Goal: Task Accomplishment & Management: Manage account settings

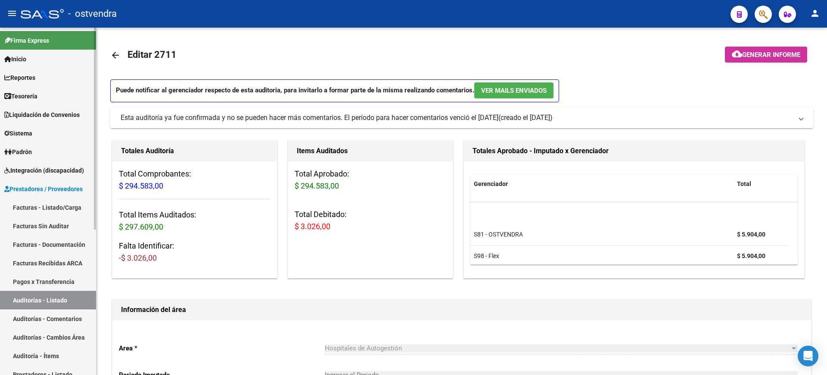
scroll to position [27, 0]
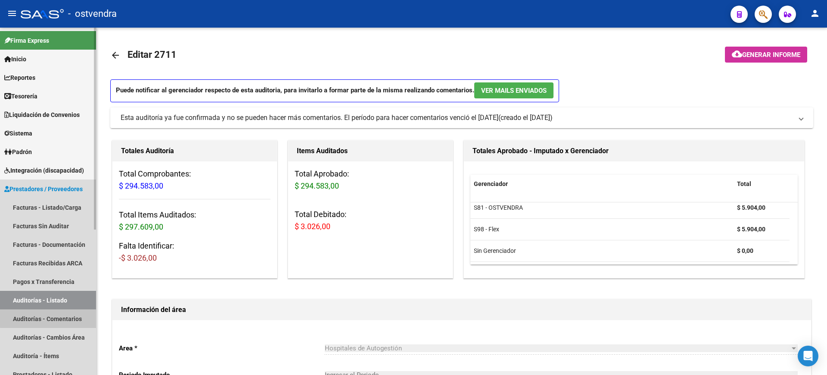
click at [68, 316] on link "Auditorías - Comentarios" at bounding box center [48, 318] width 96 height 19
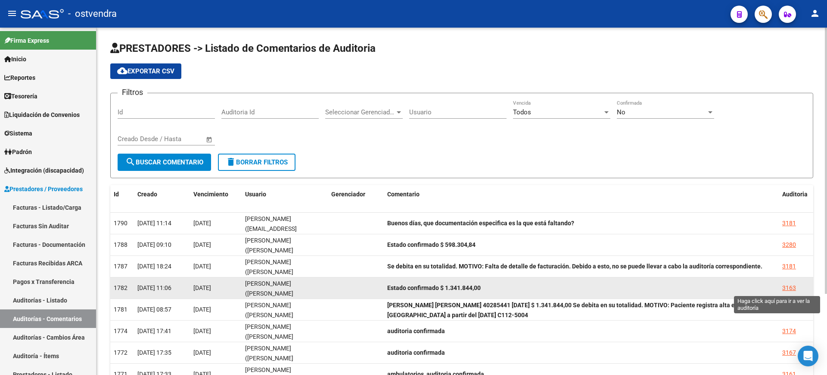
click at [787, 289] on div "3163" at bounding box center [790, 288] width 14 height 10
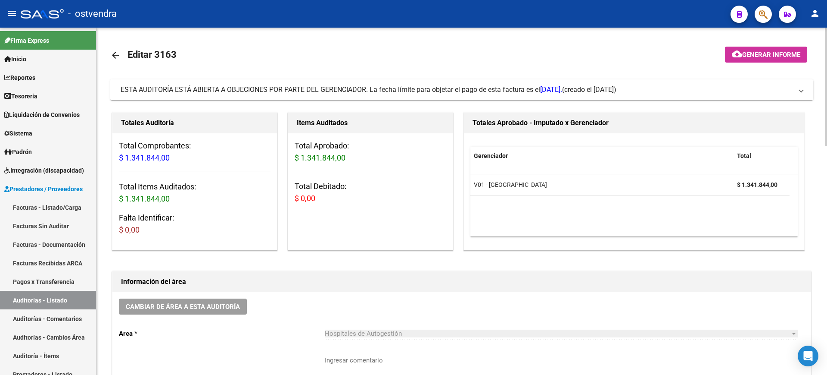
click at [481, 94] on mat-expansion-panel-header "ESTA AUDITORÍA ESTÁ ABIERTA A OBJECIONES POR PARTE DEL GERENCIADOR. La fecha lí…" at bounding box center [461, 89] width 703 height 21
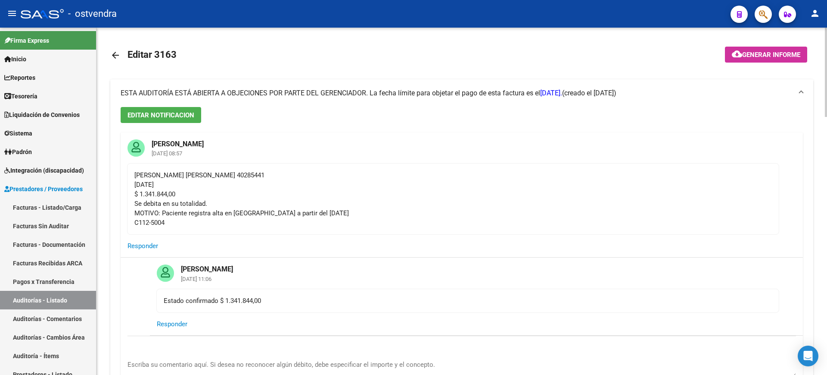
click at [481, 94] on span "ESTA AUDITORÍA ESTÁ ABIERTA A OBJECIONES POR PARTE DEL GERENCIADOR. La fecha lí…" at bounding box center [342, 93] width 442 height 8
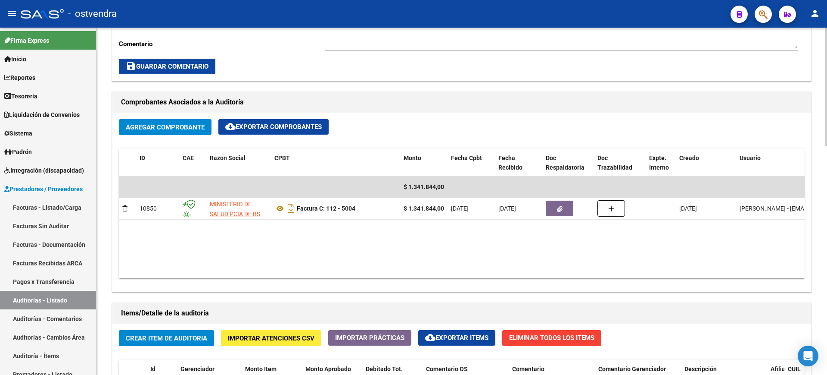
click at [827, 301] on div at bounding box center [826, 201] width 2 height 347
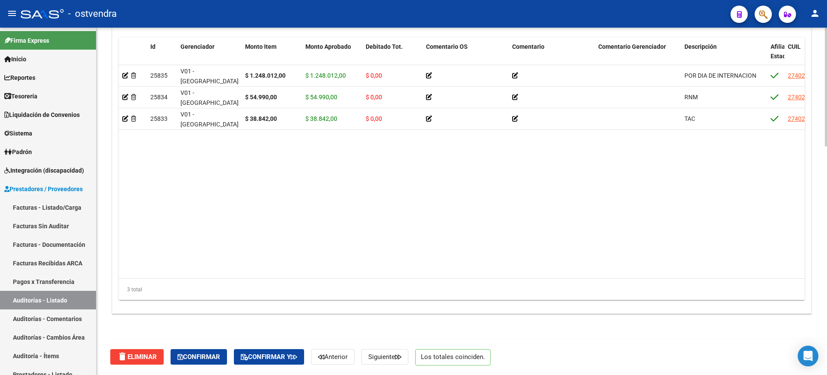
click at [827, 301] on div at bounding box center [826, 201] width 2 height 347
click at [827, 301] on div at bounding box center [826, 315] width 2 height 119
click at [827, 11] on mat-toolbar "menu - ostvendra person" at bounding box center [413, 14] width 827 height 28
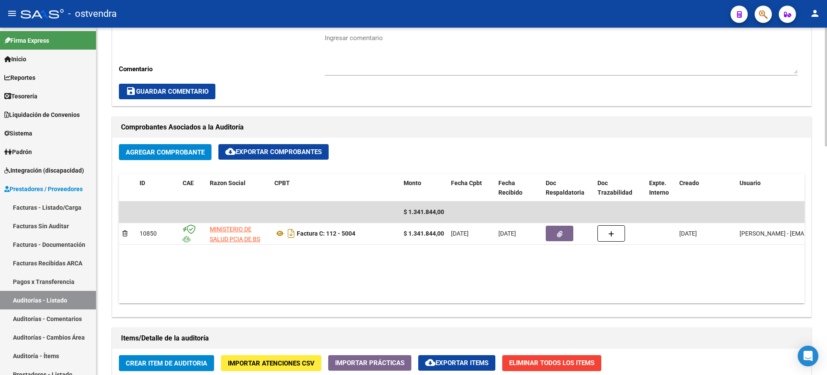
click at [827, 46] on div at bounding box center [826, 201] width 2 height 347
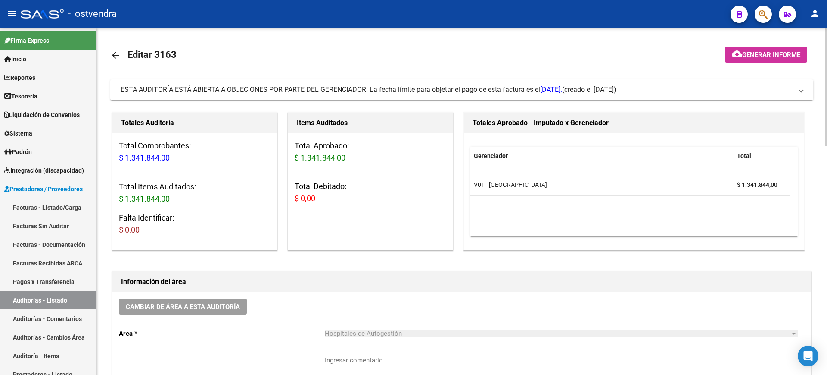
click at [827, 46] on div at bounding box center [826, 201] width 2 height 347
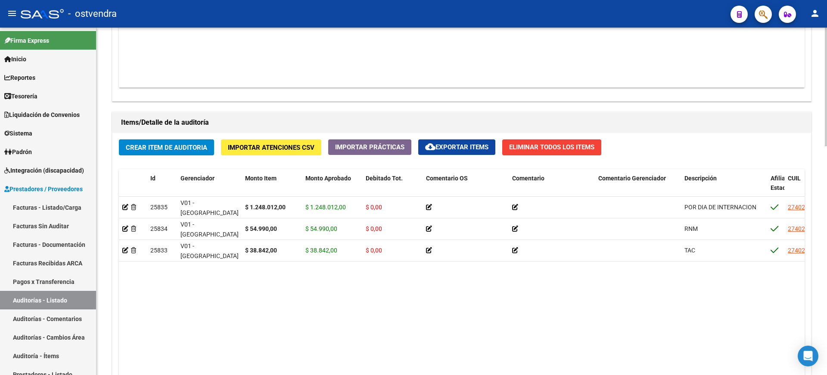
scroll to position [540, 0]
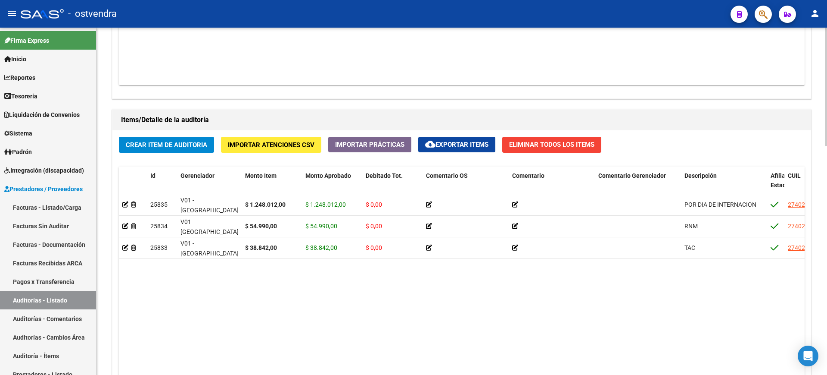
click at [826, 297] on div at bounding box center [826, 271] width 2 height 119
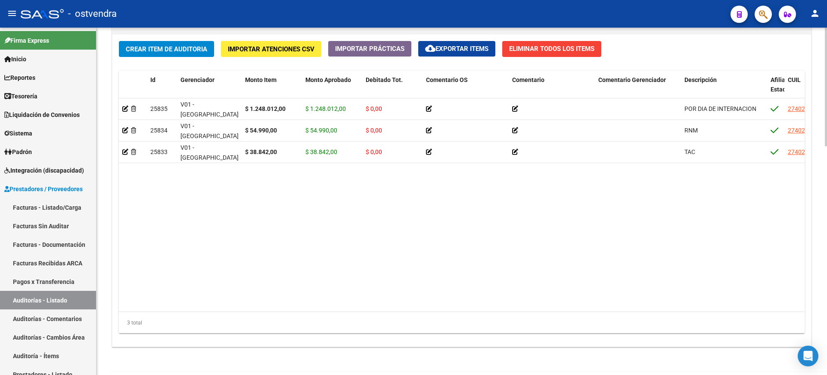
scroll to position [646, 0]
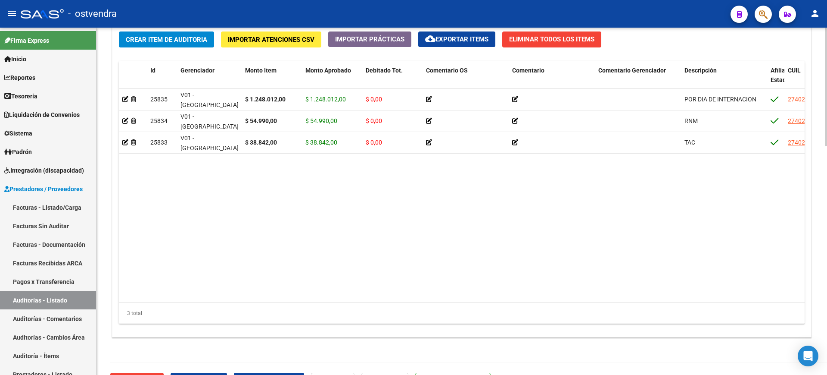
click at [827, 334] on div at bounding box center [826, 307] width 2 height 119
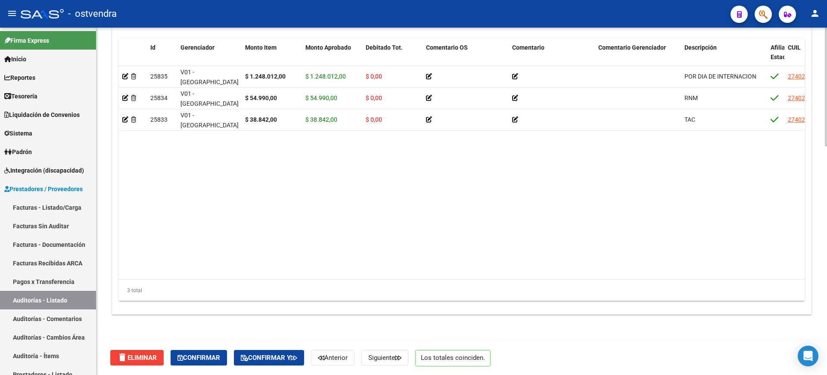
scroll to position [669, 0]
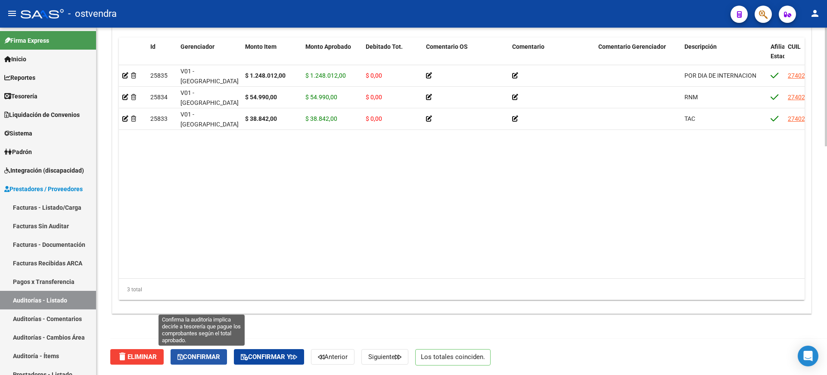
click at [208, 356] on span "Confirmar" at bounding box center [199, 357] width 43 height 8
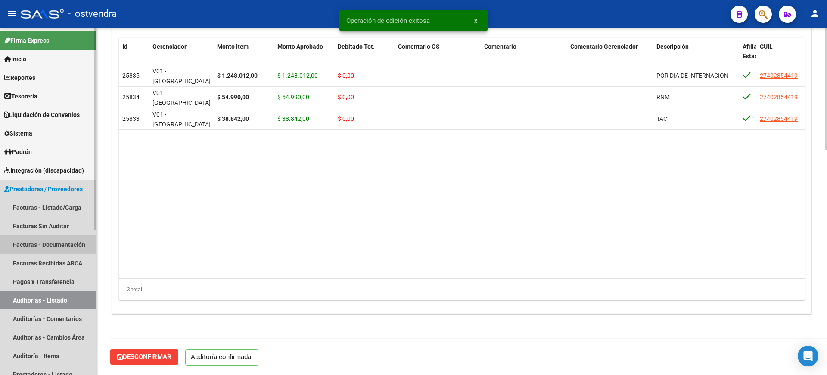
click at [77, 242] on link "Facturas - Documentación" at bounding box center [48, 244] width 96 height 19
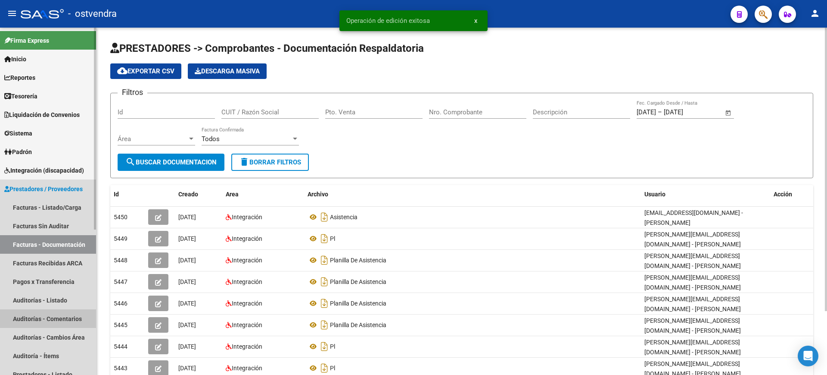
click at [62, 318] on link "Auditorías - Comentarios" at bounding box center [48, 318] width 96 height 19
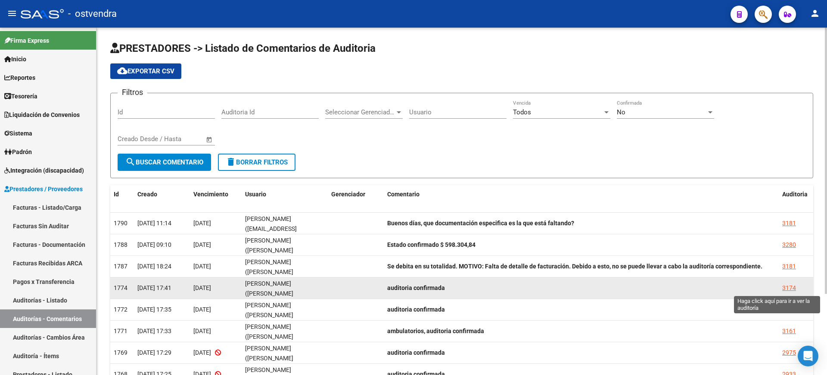
click at [790, 286] on div "3174" at bounding box center [790, 288] width 14 height 10
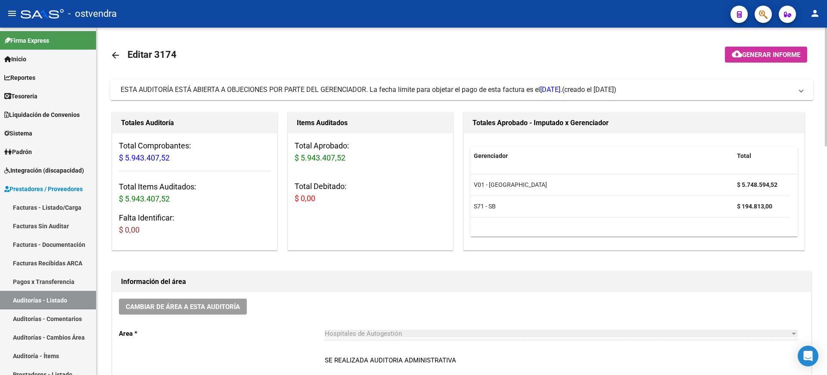
click at [617, 83] on mat-expansion-panel-header "ESTA AUDITORÍA ESTÁ ABIERTA A OBJECIONES POR PARTE DEL GERENCIADOR. La fecha lí…" at bounding box center [461, 89] width 703 height 21
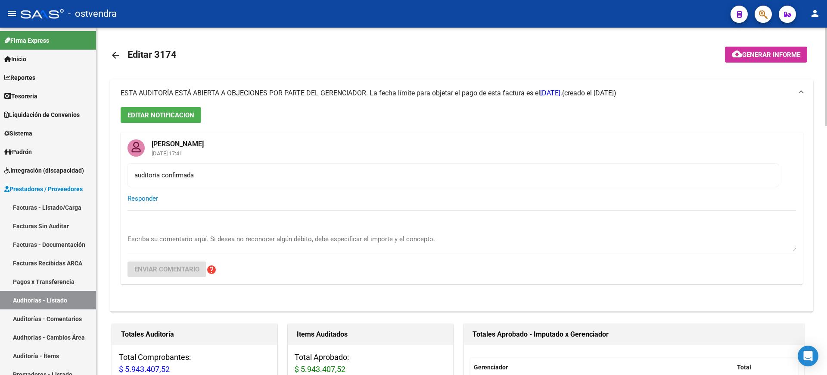
click at [617, 83] on mat-expansion-panel-header "ESTA AUDITORÍA ESTÁ ABIERTA A OBJECIONES POR PARTE DEL GERENCIADOR. La fecha lí…" at bounding box center [461, 93] width 703 height 28
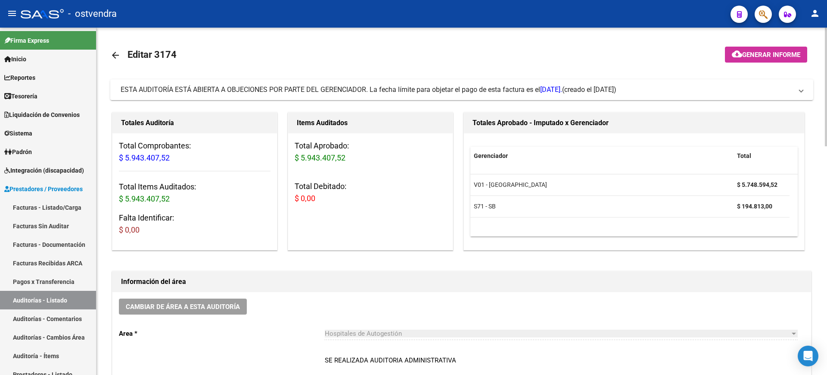
scroll to position [347, 0]
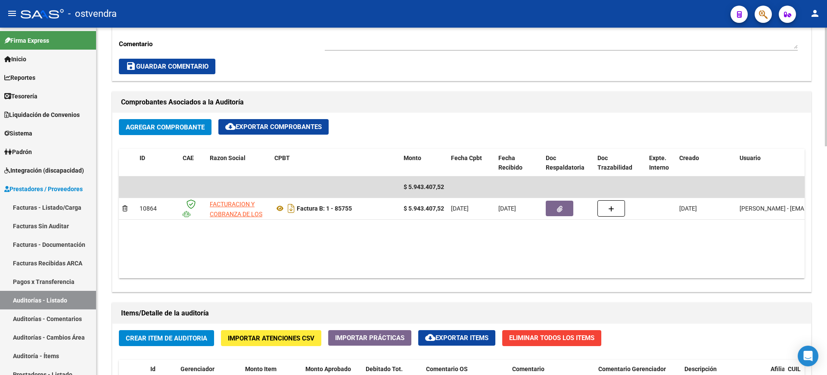
click at [827, 313] on div at bounding box center [826, 201] width 2 height 347
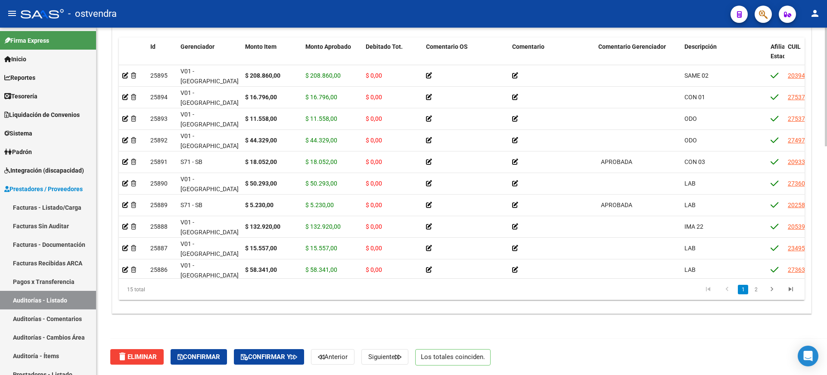
click at [827, 313] on div at bounding box center [826, 201] width 2 height 347
click at [65, 315] on link "Auditorías - Comentarios" at bounding box center [48, 318] width 96 height 19
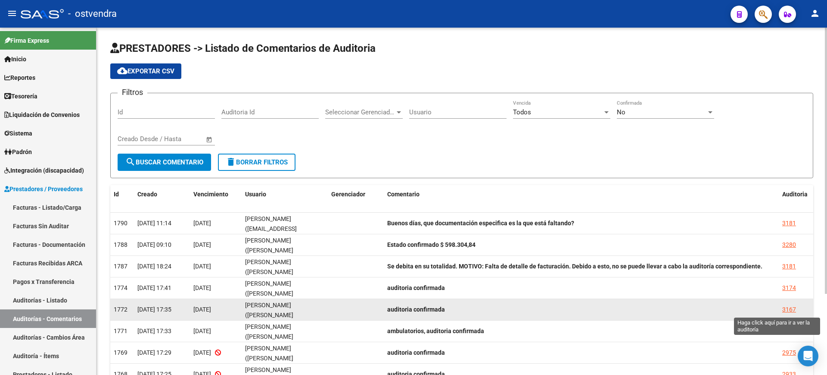
click at [787, 312] on div "3167" at bounding box center [790, 309] width 14 height 10
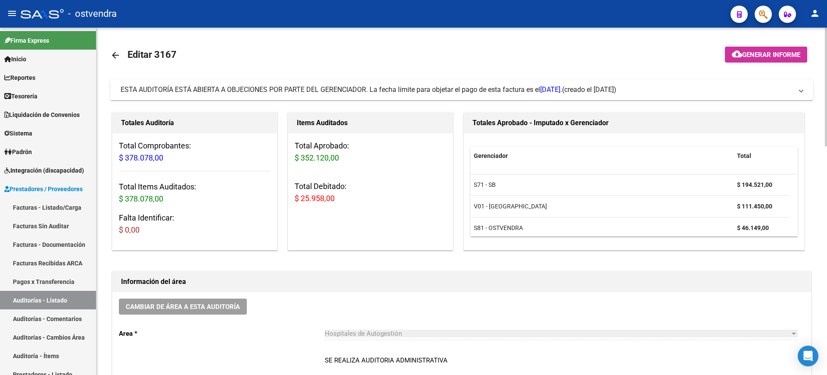
scroll to position [347, 0]
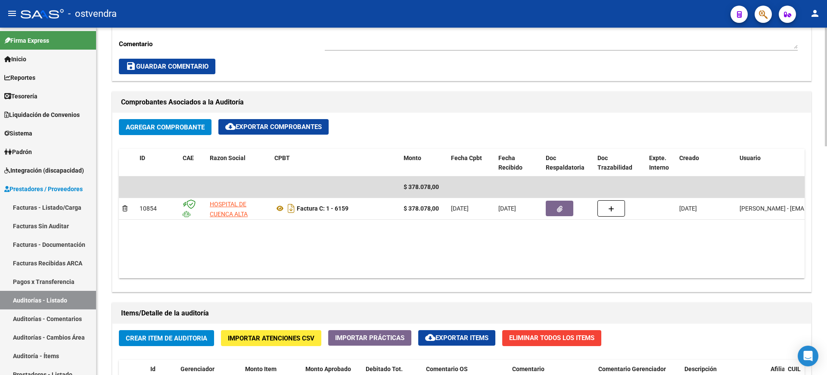
click at [827, 280] on div at bounding box center [826, 201] width 2 height 347
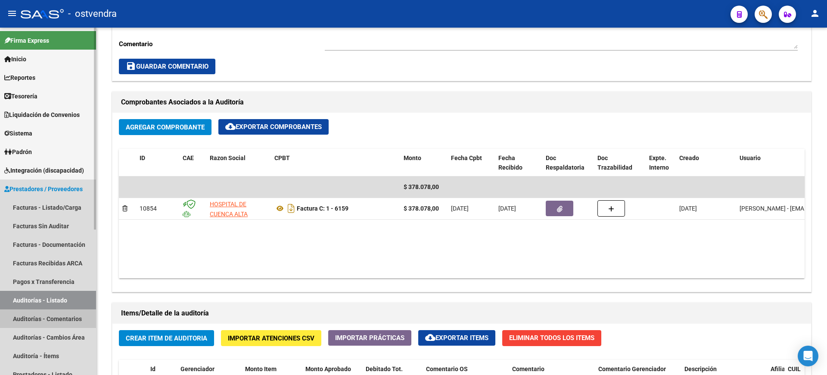
click at [31, 320] on link "Auditorías - Comentarios" at bounding box center [48, 318] width 96 height 19
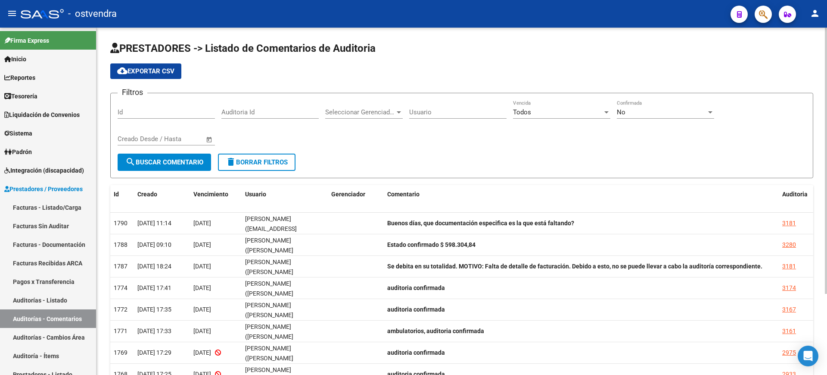
scroll to position [106, 0]
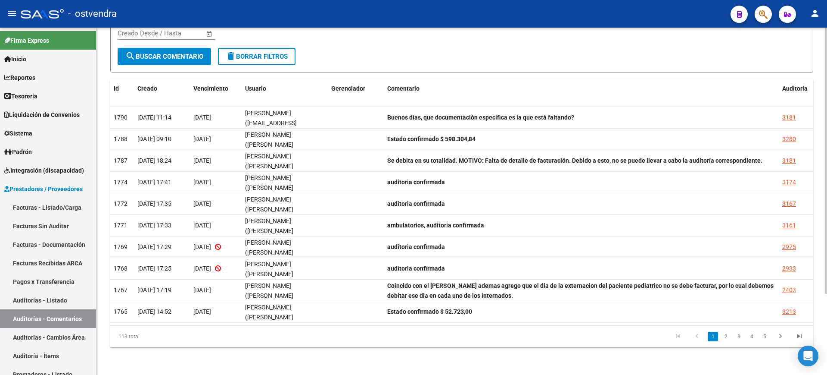
click at [827, 333] on div at bounding box center [826, 201] width 2 height 347
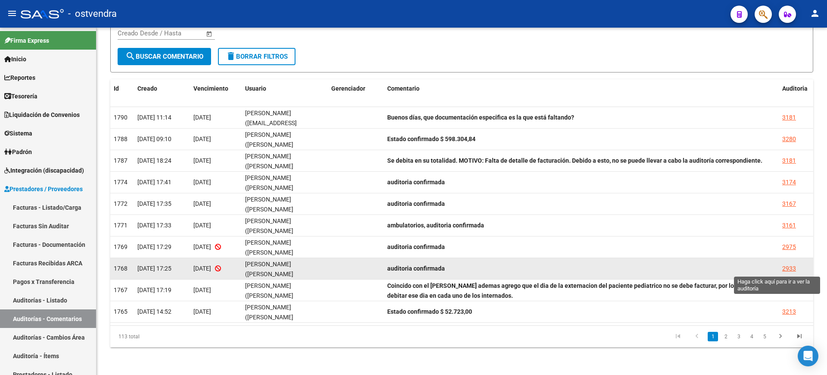
click at [787, 268] on div "2933" at bounding box center [790, 268] width 14 height 10
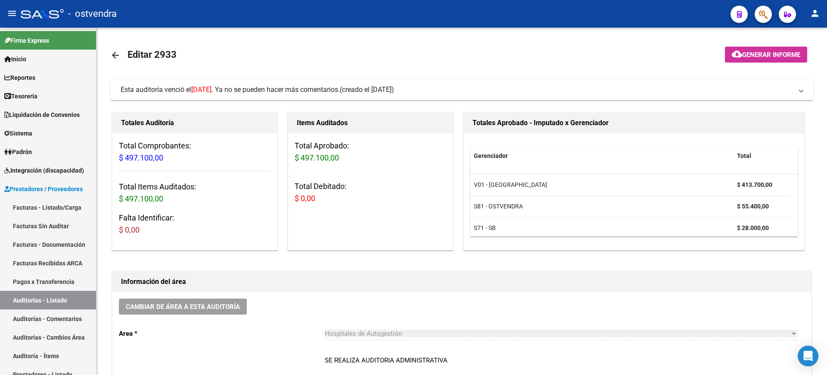
click at [574, 87] on mat-panel-title "Esta auditoría venció el [DATE] . Ya no se pueden hacer más comentarios. (cread…" at bounding box center [457, 89] width 672 height 9
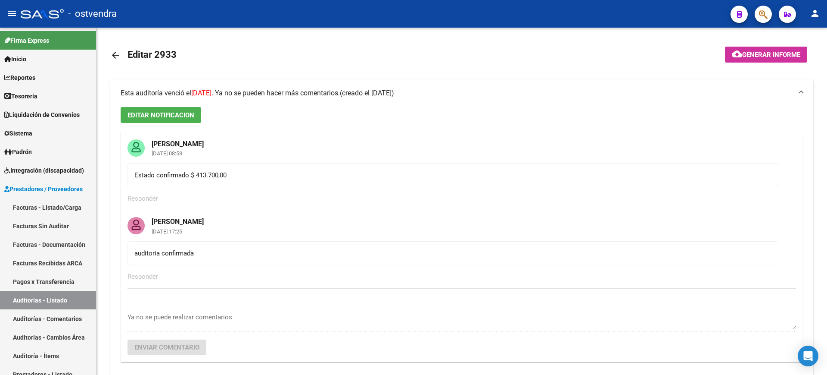
click at [574, 87] on mat-expansion-panel-header "Esta auditoría venció el [DATE] . Ya no se pueden hacer más comentarios. (cread…" at bounding box center [461, 93] width 703 height 28
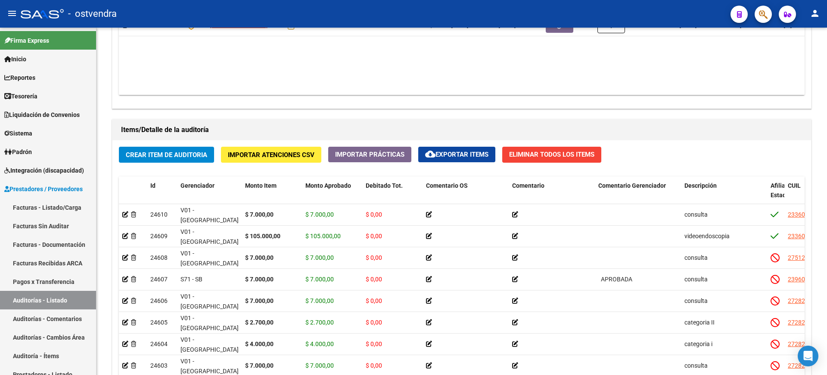
scroll to position [620, 0]
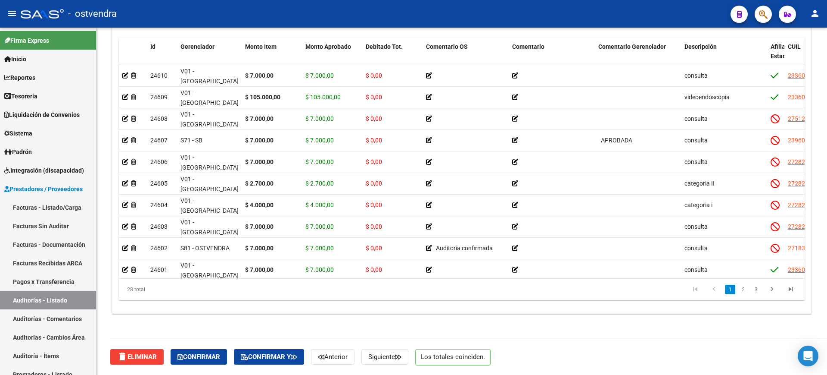
click at [827, 325] on div at bounding box center [826, 315] width 2 height 119
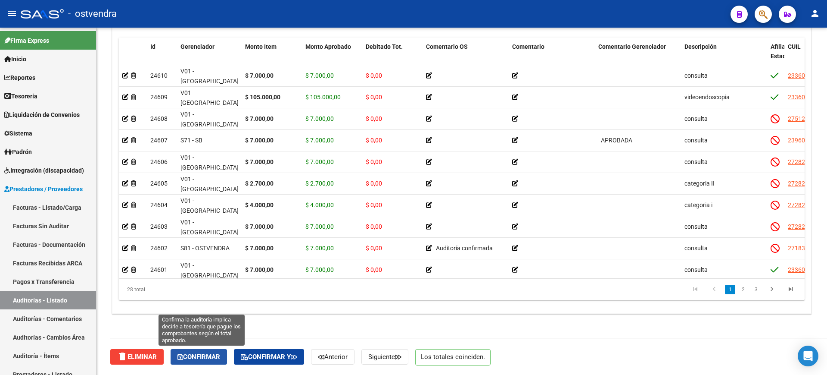
click at [203, 362] on button "Confirmar" at bounding box center [199, 357] width 56 height 16
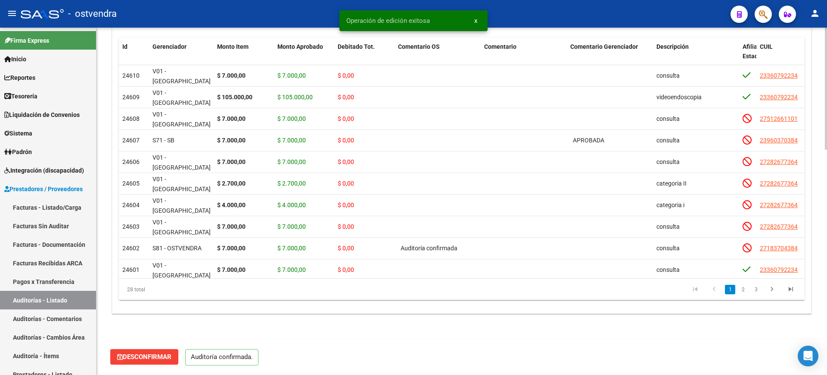
scroll to position [292, 0]
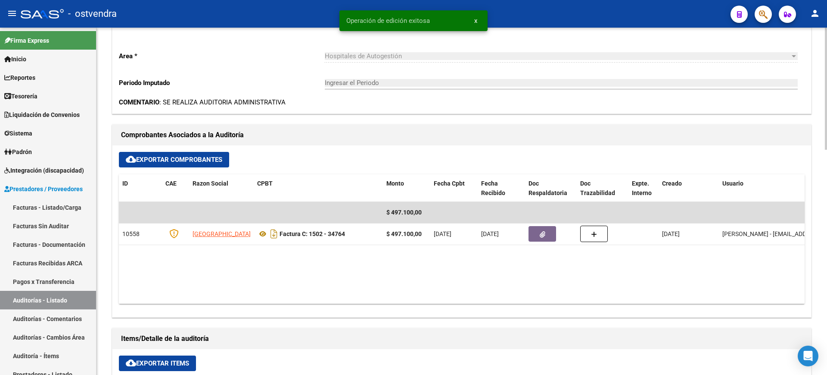
click at [827, 35] on div at bounding box center [826, 201] width 2 height 347
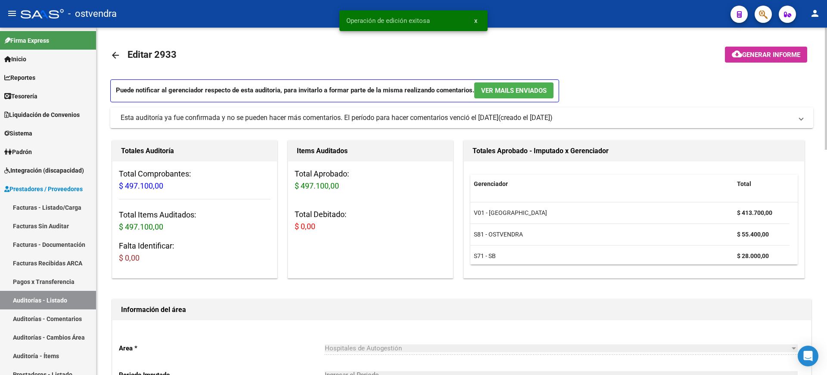
click at [827, 35] on div at bounding box center [826, 201] width 2 height 347
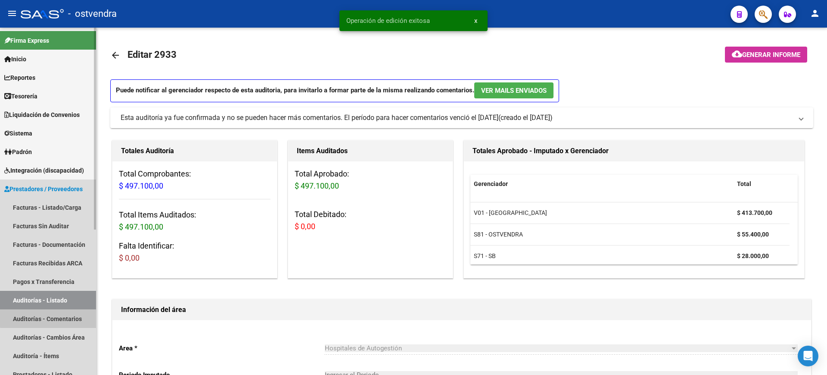
click at [60, 317] on link "Auditorías - Comentarios" at bounding box center [48, 318] width 96 height 19
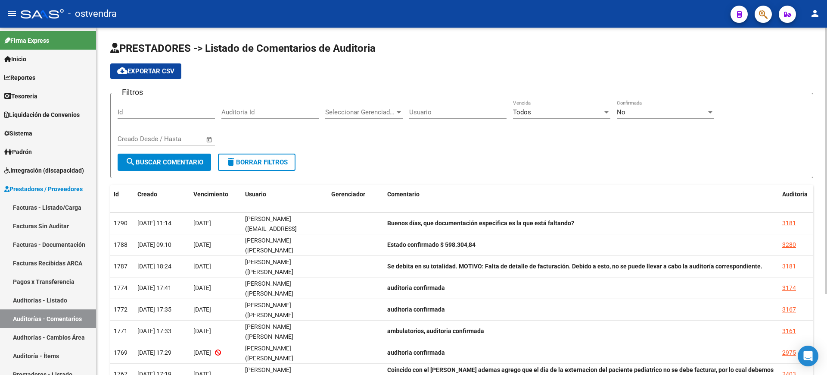
scroll to position [106, 0]
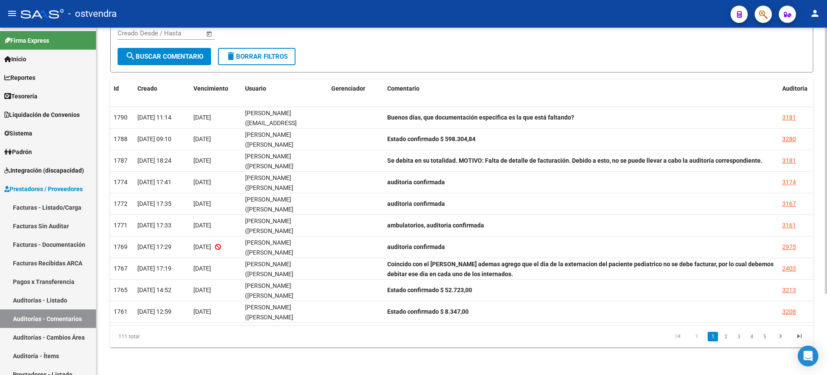
click at [827, 325] on div at bounding box center [826, 201] width 2 height 347
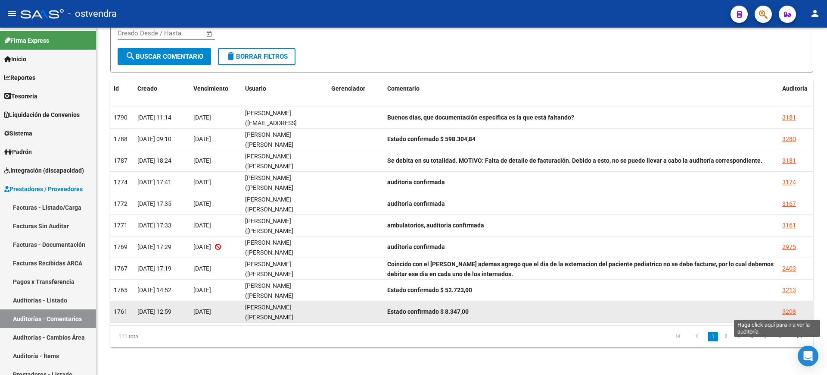
click at [789, 310] on div "3208" at bounding box center [790, 311] width 14 height 10
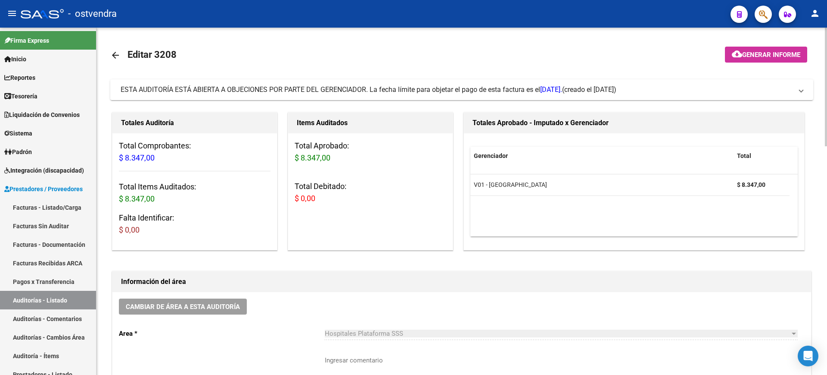
scroll to position [347, 0]
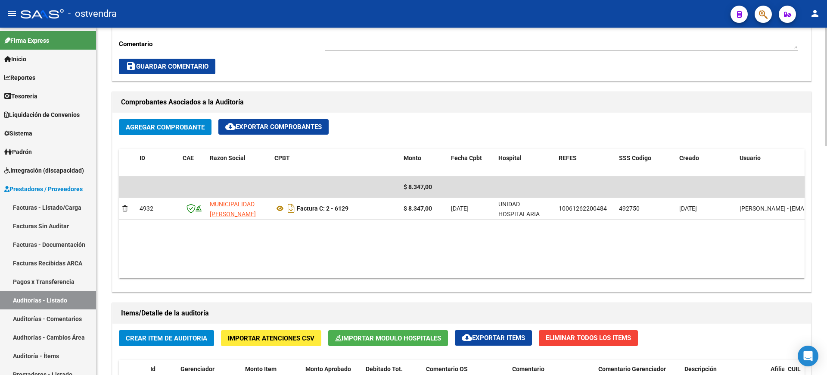
click at [827, 293] on div at bounding box center [826, 201] width 2 height 347
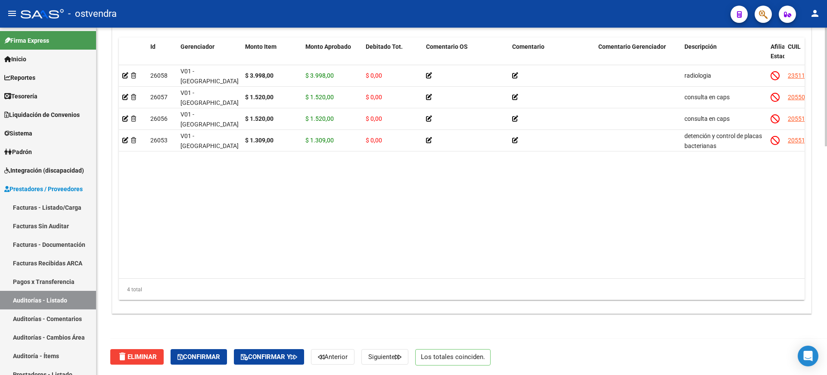
click at [827, 326] on div at bounding box center [826, 201] width 2 height 347
click at [827, 326] on div at bounding box center [826, 315] width 2 height 119
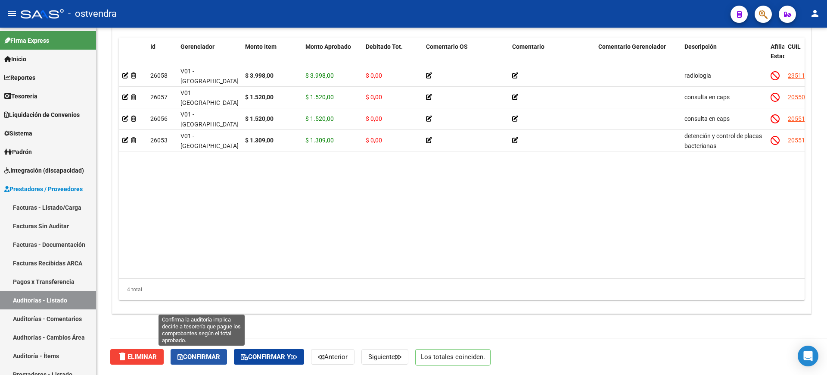
click at [209, 359] on span "Confirmar" at bounding box center [199, 357] width 43 height 8
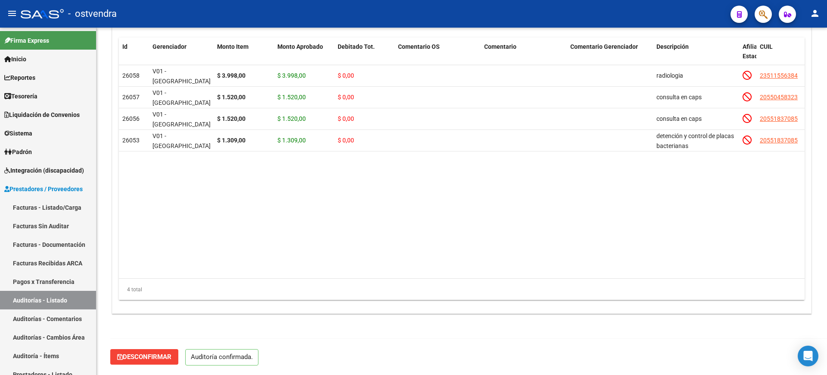
scroll to position [639, 0]
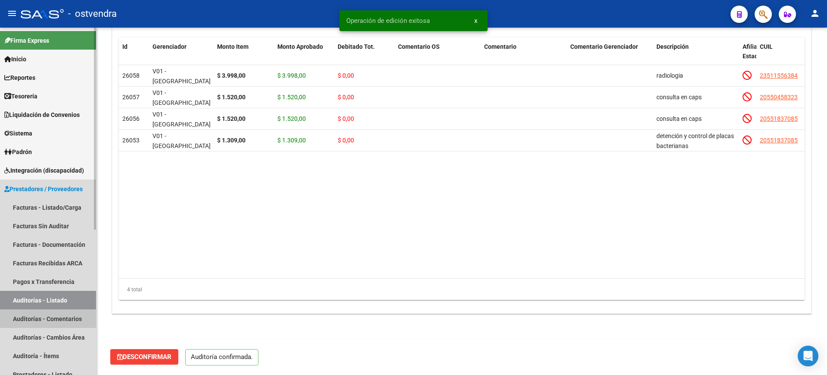
click at [74, 315] on link "Auditorías - Comentarios" at bounding box center [48, 318] width 96 height 19
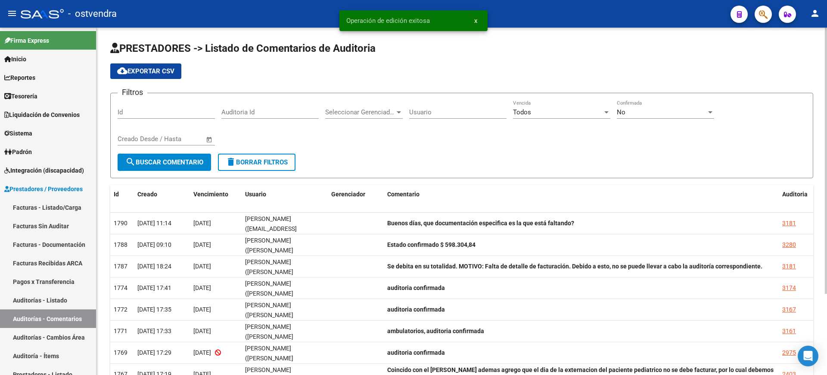
scroll to position [106, 0]
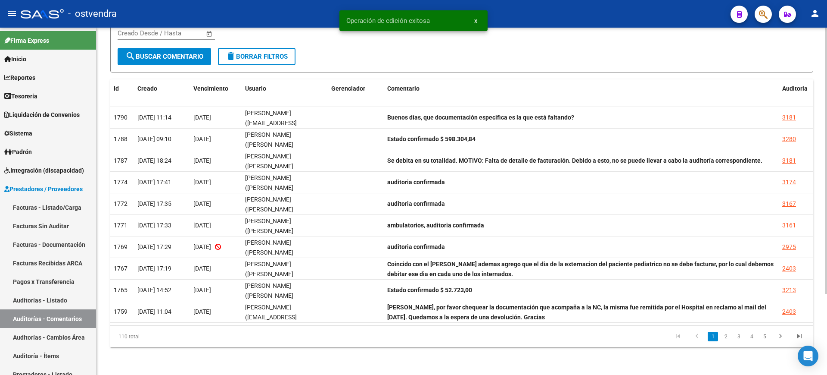
click at [827, 309] on div at bounding box center [826, 201] width 2 height 347
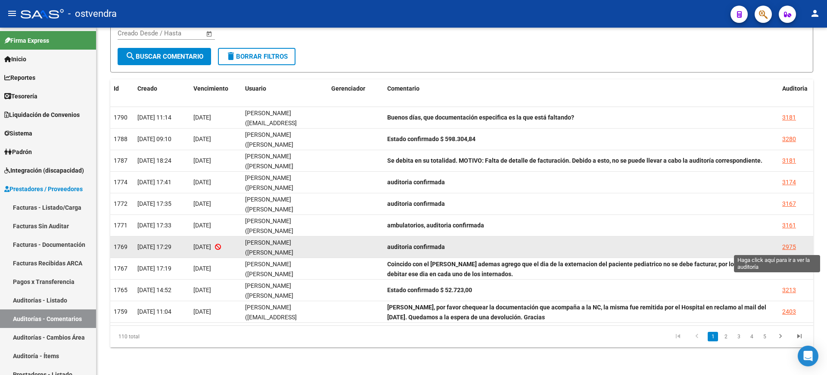
click at [796, 250] on div "2975" at bounding box center [790, 247] width 14 height 10
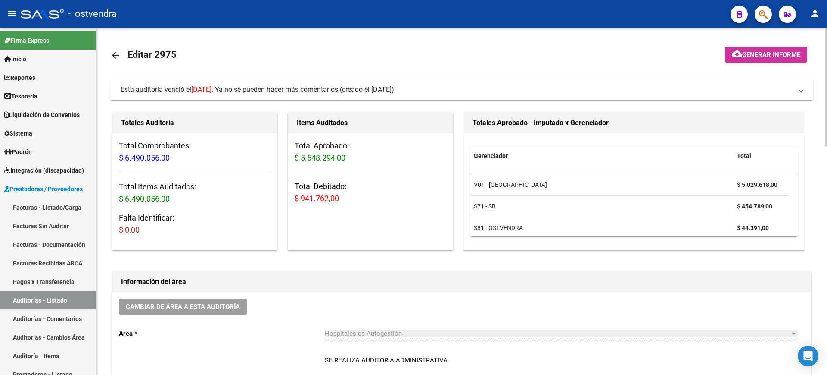
scroll to position [347, 0]
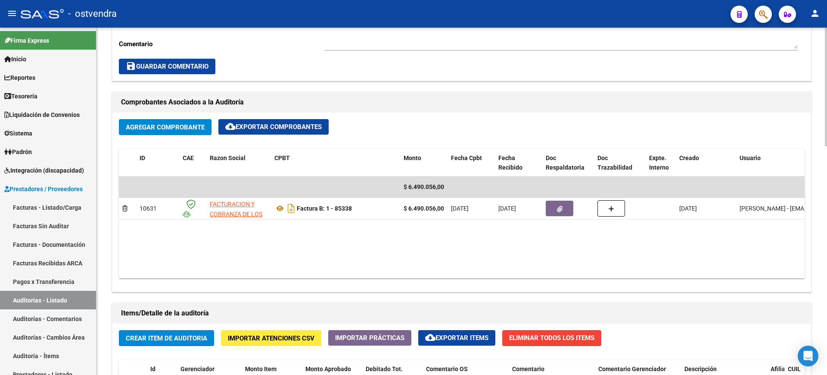
click at [827, 316] on div at bounding box center [826, 201] width 2 height 347
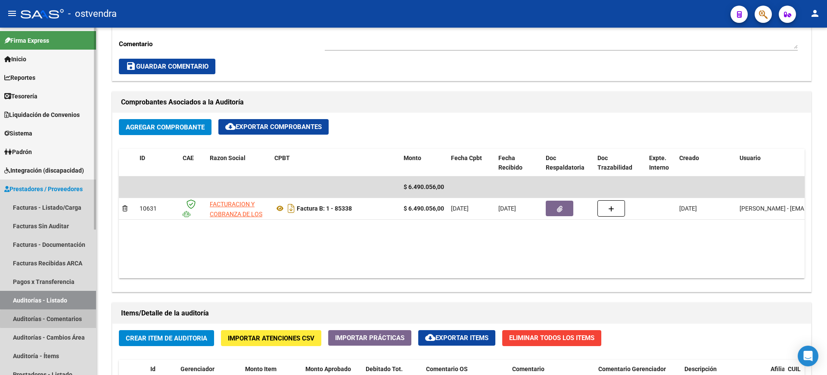
click at [75, 318] on link "Auditorías - Comentarios" at bounding box center [48, 318] width 96 height 19
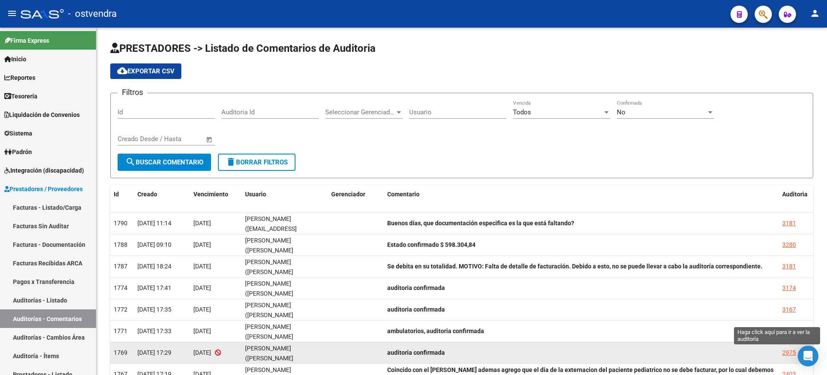
click at [787, 348] on div "2975" at bounding box center [790, 352] width 14 height 10
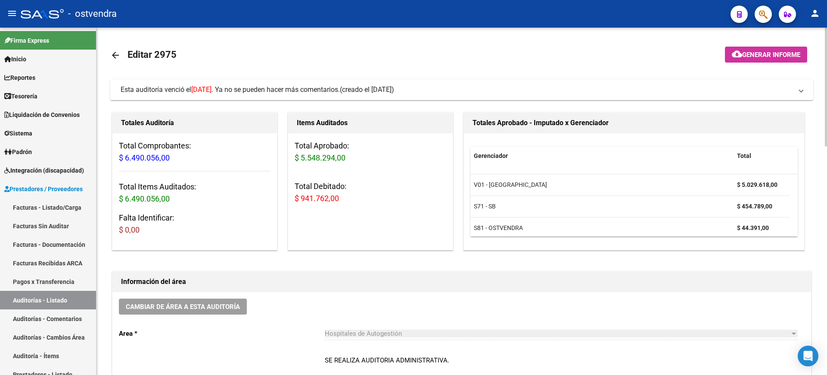
scroll to position [347, 0]
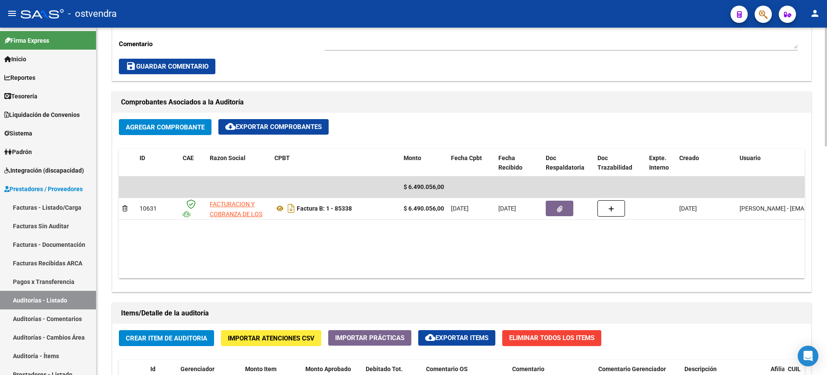
click at [827, 343] on div at bounding box center [826, 201] width 2 height 347
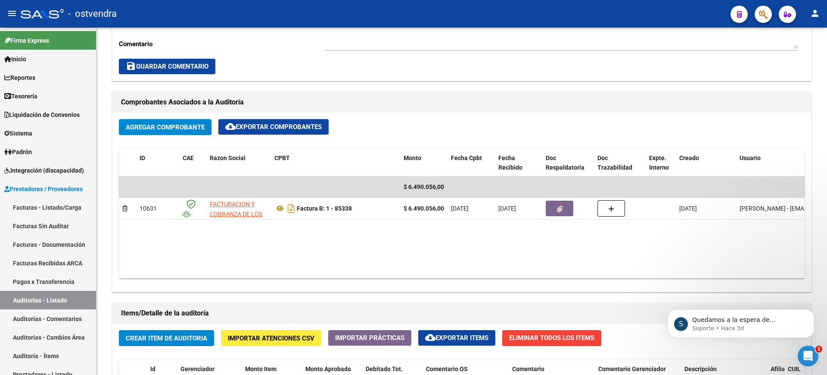
scroll to position [0, 0]
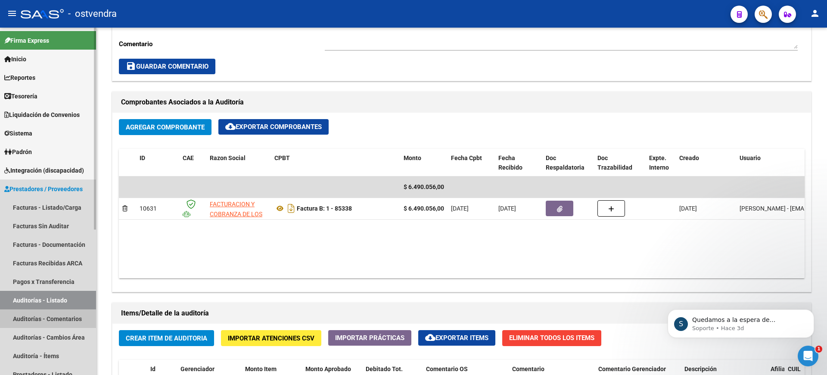
click at [61, 318] on link "Auditorías - Comentarios" at bounding box center [48, 318] width 96 height 19
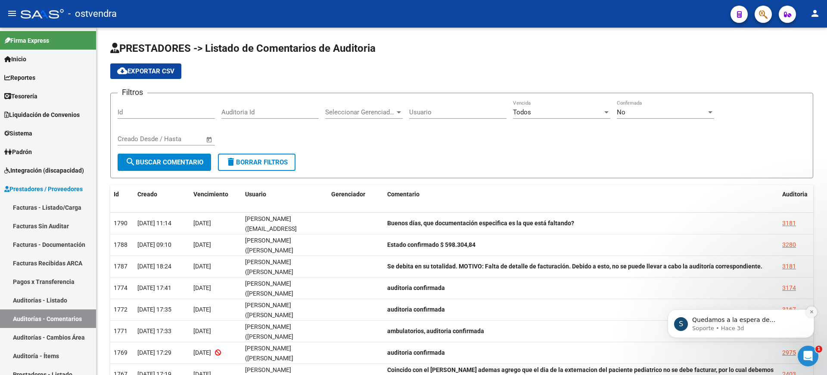
click at [813, 309] on icon "Dismiss notification" at bounding box center [812, 311] width 5 height 5
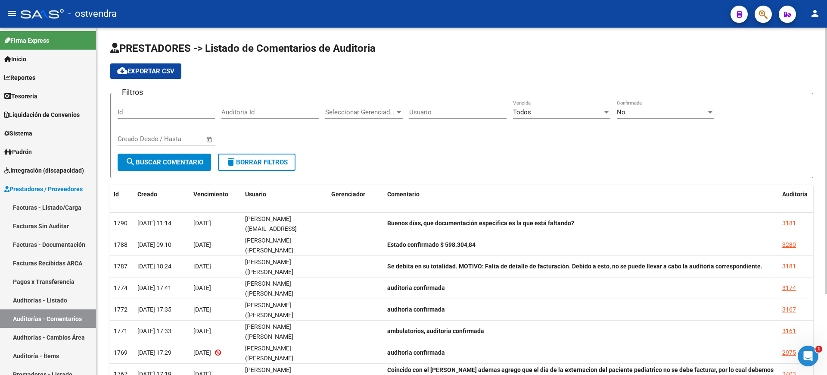
click at [825, 337] on div "PRESTADORES -> Listado de Comentarios de Auditoria cloud_download Exportar CSV …" at bounding box center [462, 254] width 731 height 453
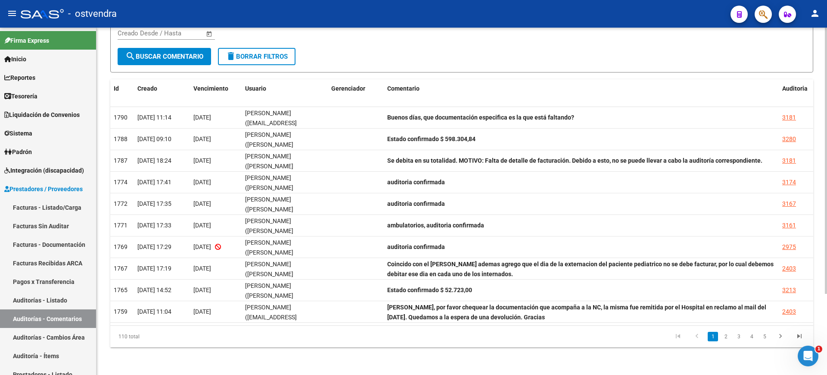
click at [827, 337] on div at bounding box center [826, 201] width 2 height 347
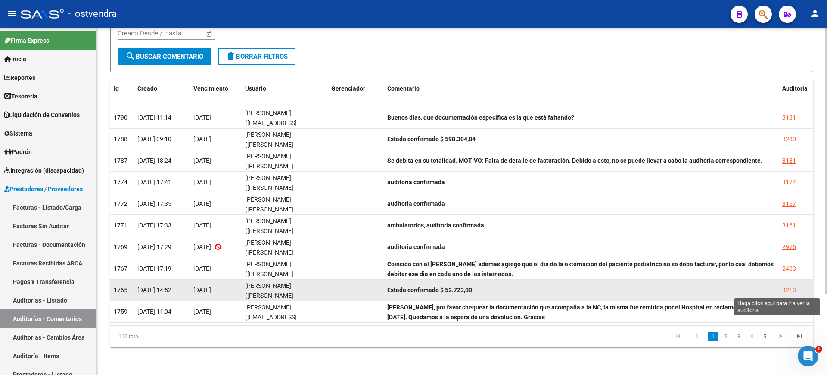
click at [785, 290] on div "3213" at bounding box center [790, 290] width 14 height 10
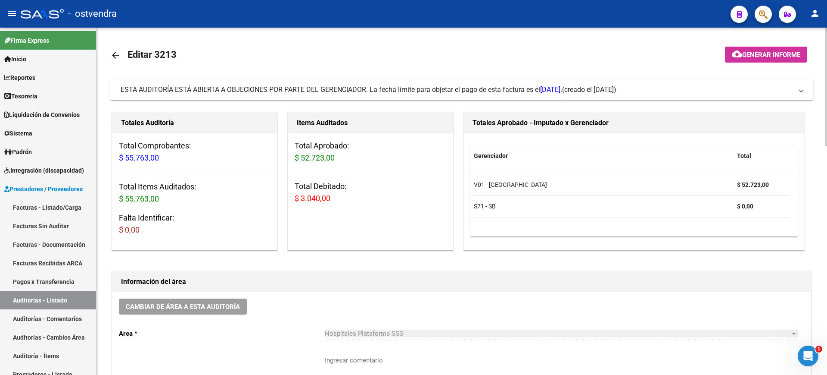
scroll to position [347, 0]
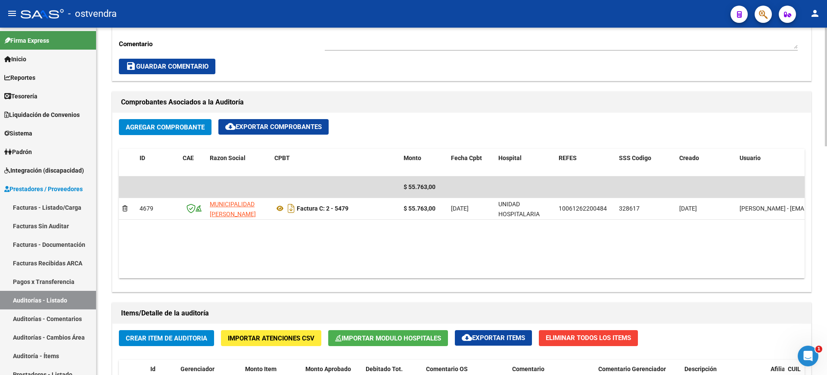
click at [827, 289] on div at bounding box center [826, 201] width 2 height 347
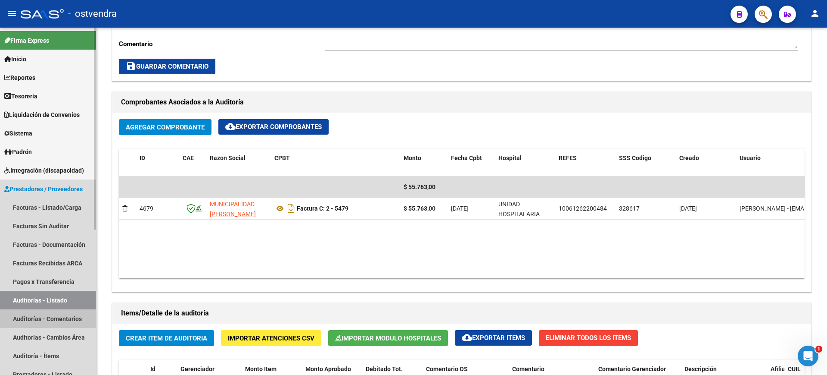
click at [71, 320] on link "Auditorías - Comentarios" at bounding box center [48, 318] width 96 height 19
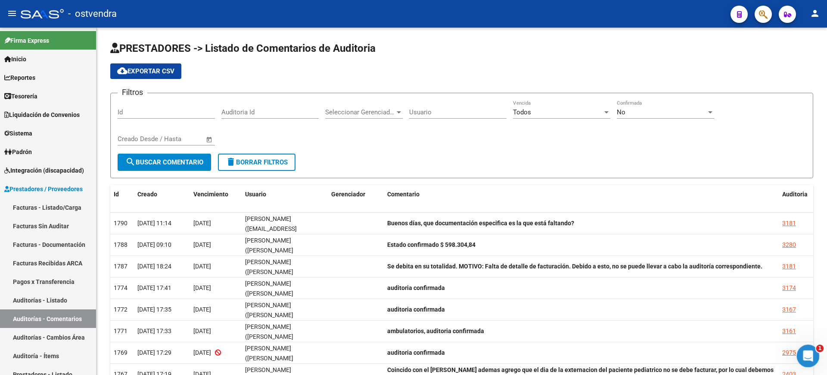
click at [802, 352] on icon "Abrir Intercom Messenger" at bounding box center [807, 354] width 14 height 14
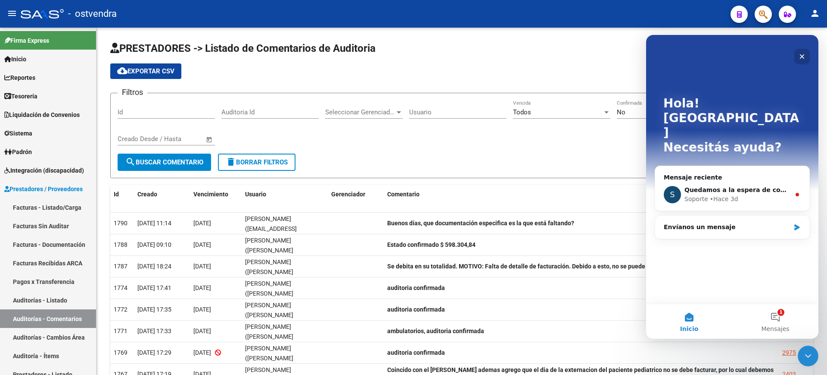
click at [799, 62] on div "Cerrar" at bounding box center [803, 57] width 16 height 16
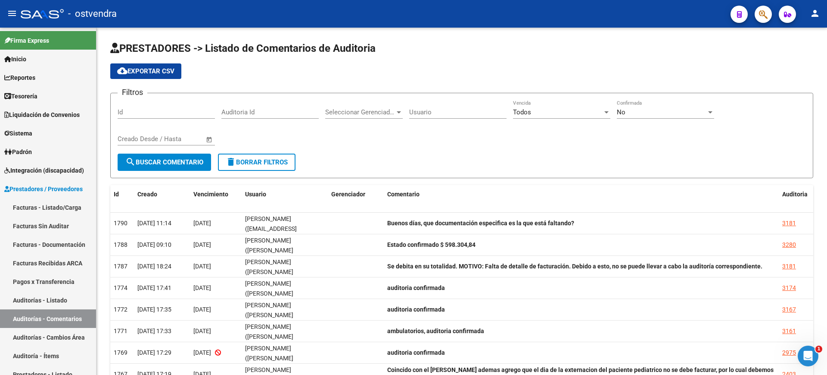
click at [699, 30] on div "PRESTADORES -> Listado de Comentarios de Auditoria cloud_download Exportar CSV …" at bounding box center [462, 254] width 731 height 453
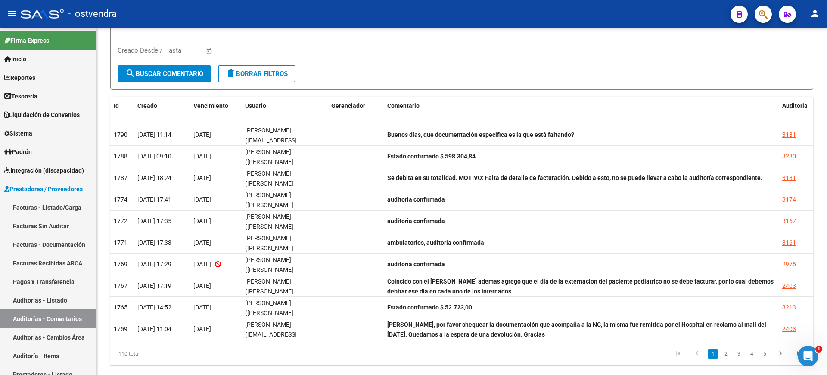
scroll to position [106, 0]
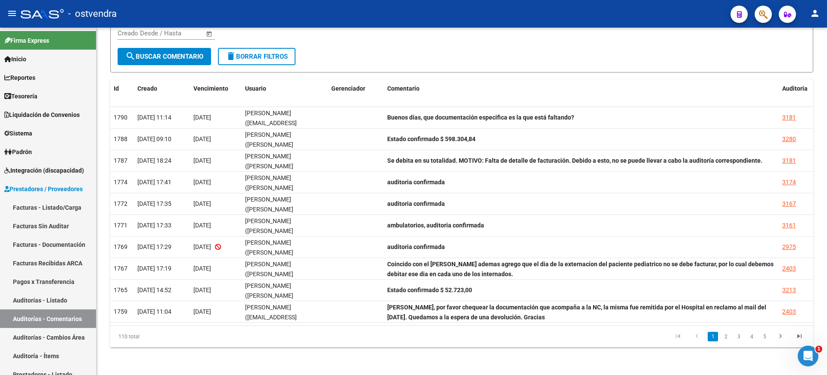
click at [827, 272] on div at bounding box center [826, 241] width 2 height 266
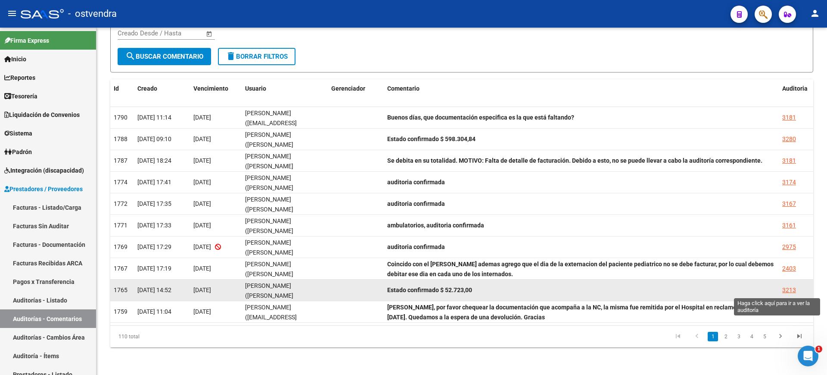
click at [788, 290] on div "3213" at bounding box center [790, 290] width 14 height 10
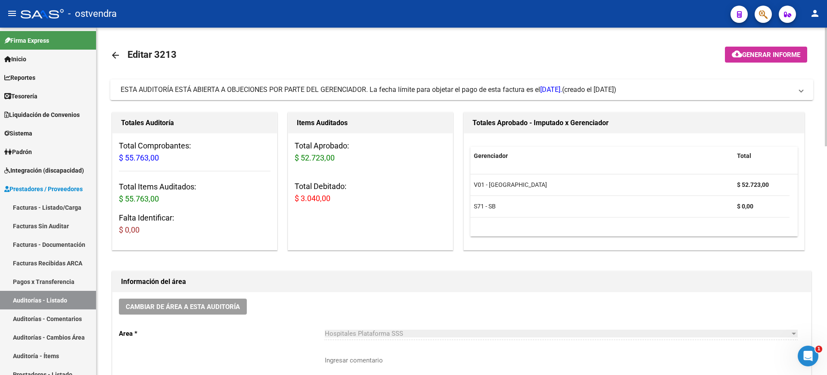
click at [826, 56] on div at bounding box center [826, 87] width 2 height 119
